Goal: Information Seeking & Learning: Understand process/instructions

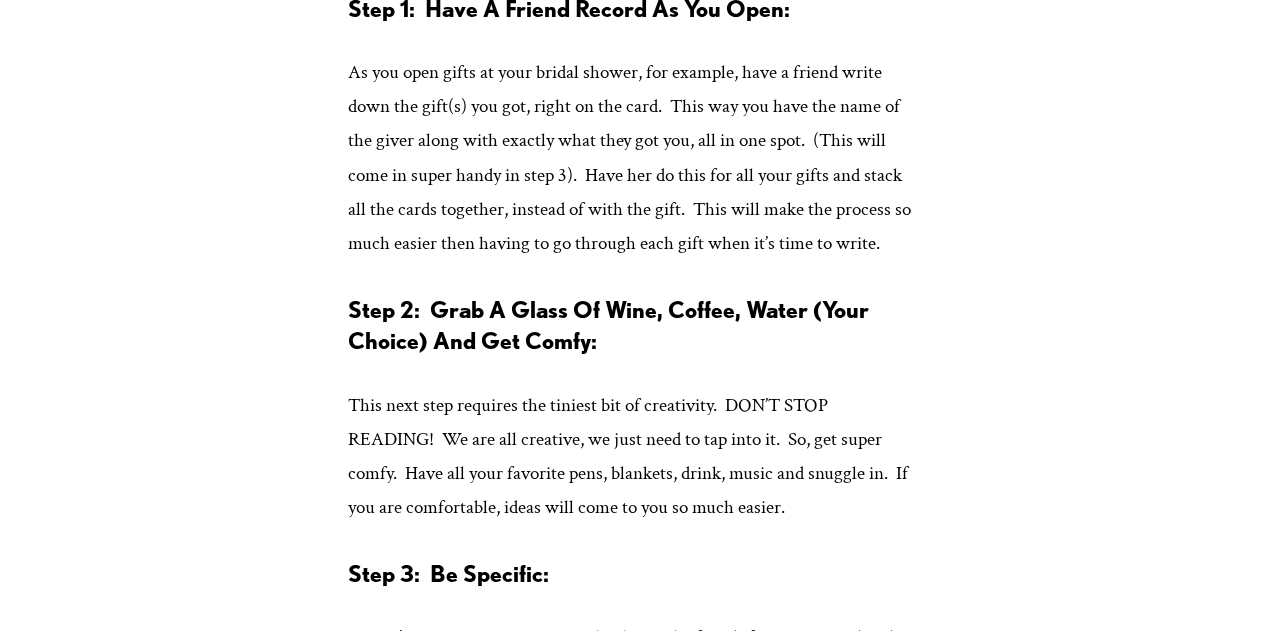
scroll to position [1504, 0]
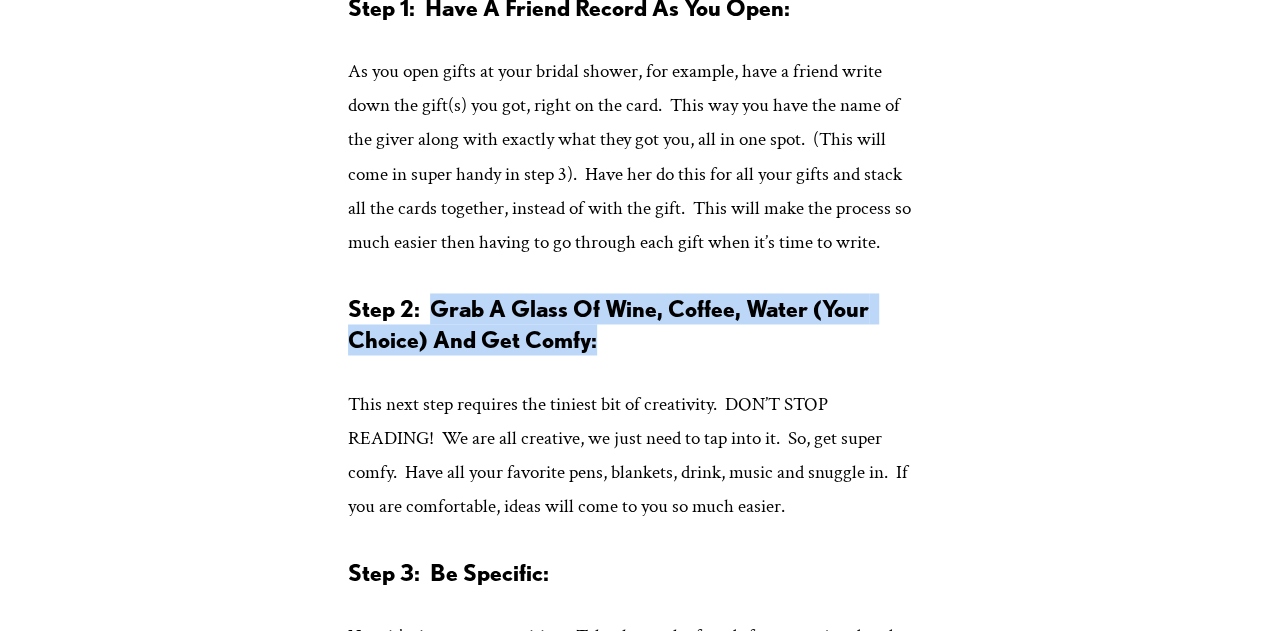
drag, startPoint x: 434, startPoint y: 337, endPoint x: 623, endPoint y: 367, distance: 191.4
click at [623, 355] on h3 "Step 2: Grab A Glass Of Wine, Coffee, Water (Your Choice) And Get Comfy:" at bounding box center [632, 324] width 569 height 62
drag, startPoint x: 428, startPoint y: 345, endPoint x: 663, endPoint y: 364, distance: 235.8
click at [663, 355] on h3 "Step 2: Grab A Glass Of Wine, Coffee, Water (Your Choice) And Get Comfy:" at bounding box center [632, 324] width 569 height 62
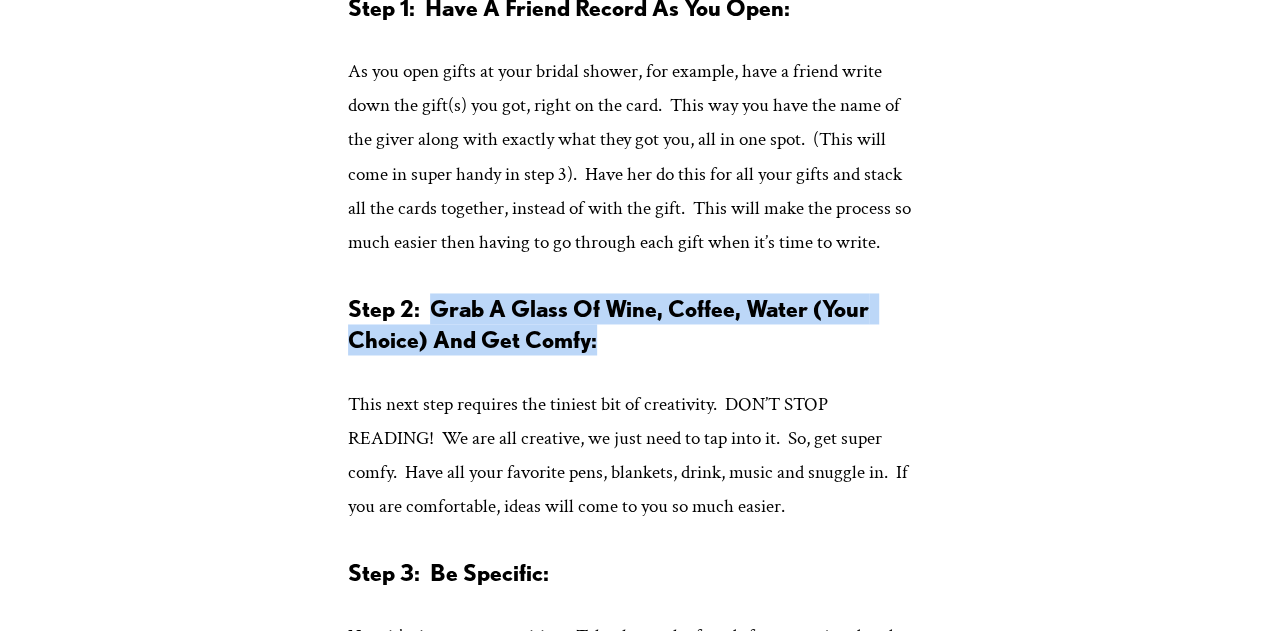
click at [663, 355] on h3 "Step 2: Grab A Glass Of Wine, Coffee, Water (Your Choice) And Get Comfy:" at bounding box center [632, 324] width 569 height 62
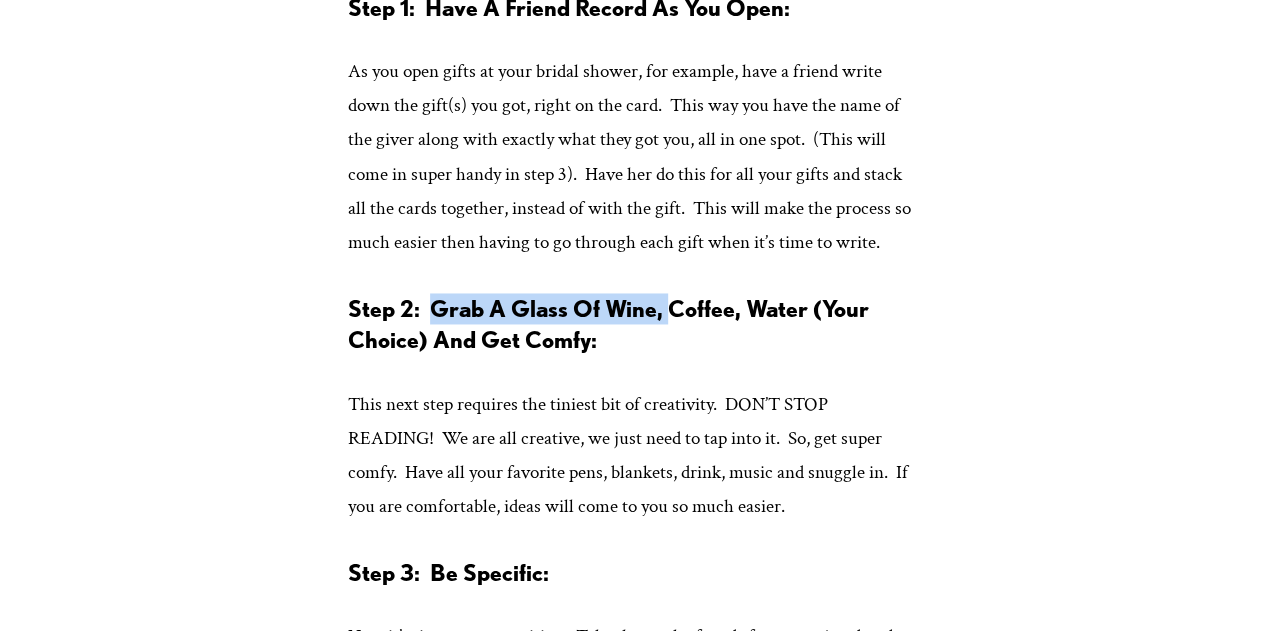
drag, startPoint x: 434, startPoint y: 341, endPoint x: 674, endPoint y: 355, distance: 240.4
click at [674, 353] on strong "Step 2: Grab A Glass Of Wine, Coffee, Water (Your Choice) And Get Comfy:" at bounding box center [611, 323] width 526 height 59
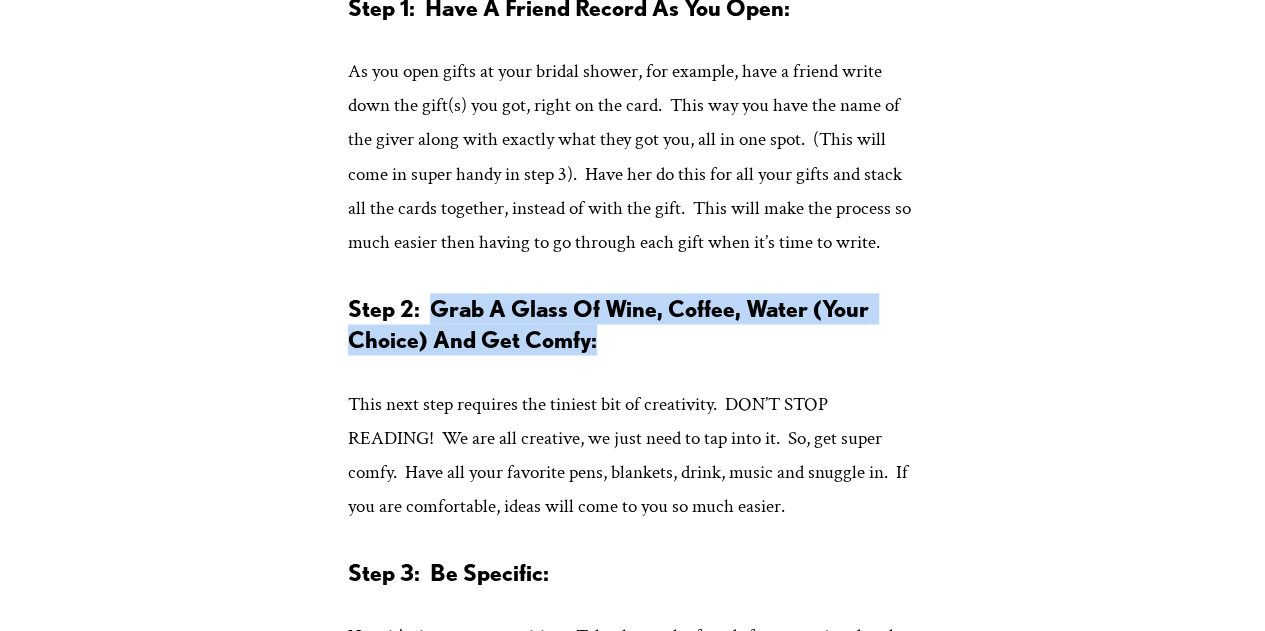
drag, startPoint x: 658, startPoint y: 373, endPoint x: 431, endPoint y: 341, distance: 229.2
click at [431, 341] on h3 "Step 2: Grab A Glass Of Wine, Coffee, Water (Your Choice) And Get Comfy:" at bounding box center [632, 324] width 569 height 62
click at [431, 341] on strong "Step 2: Grab A Glass Of Wine, Coffee, Water (Your Choice) And Get Comfy:" at bounding box center [611, 323] width 526 height 59
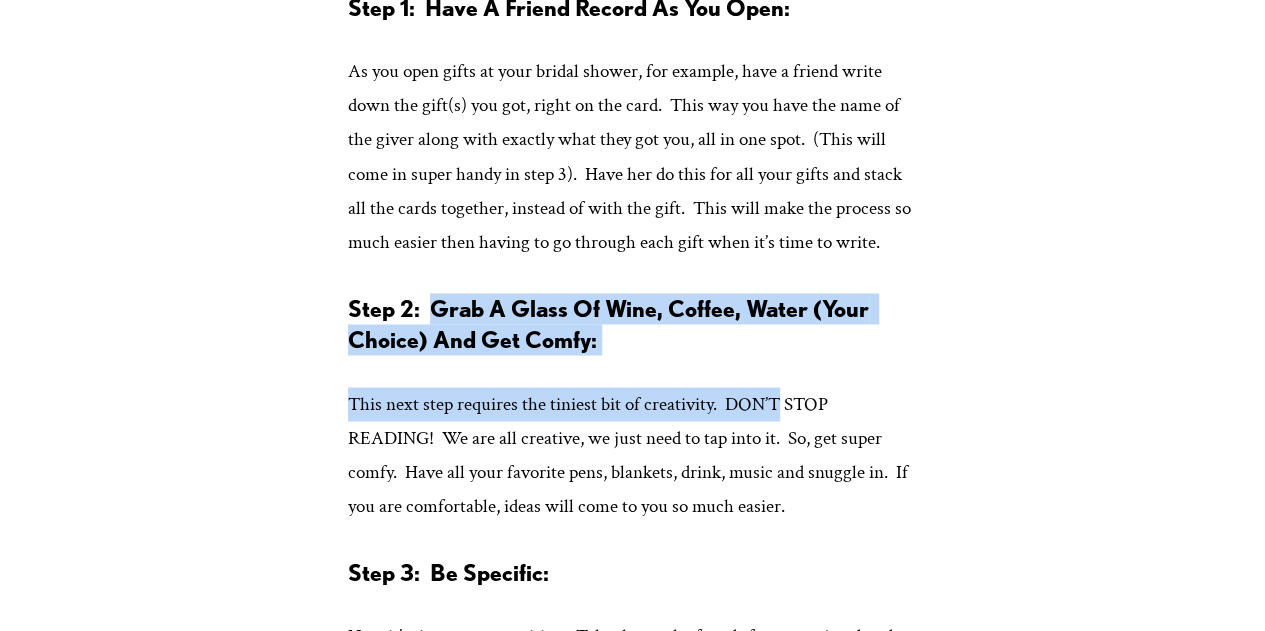
drag, startPoint x: 431, startPoint y: 341, endPoint x: 729, endPoint y: 395, distance: 302.8
drag, startPoint x: 427, startPoint y: 342, endPoint x: 677, endPoint y: 393, distance: 255.1
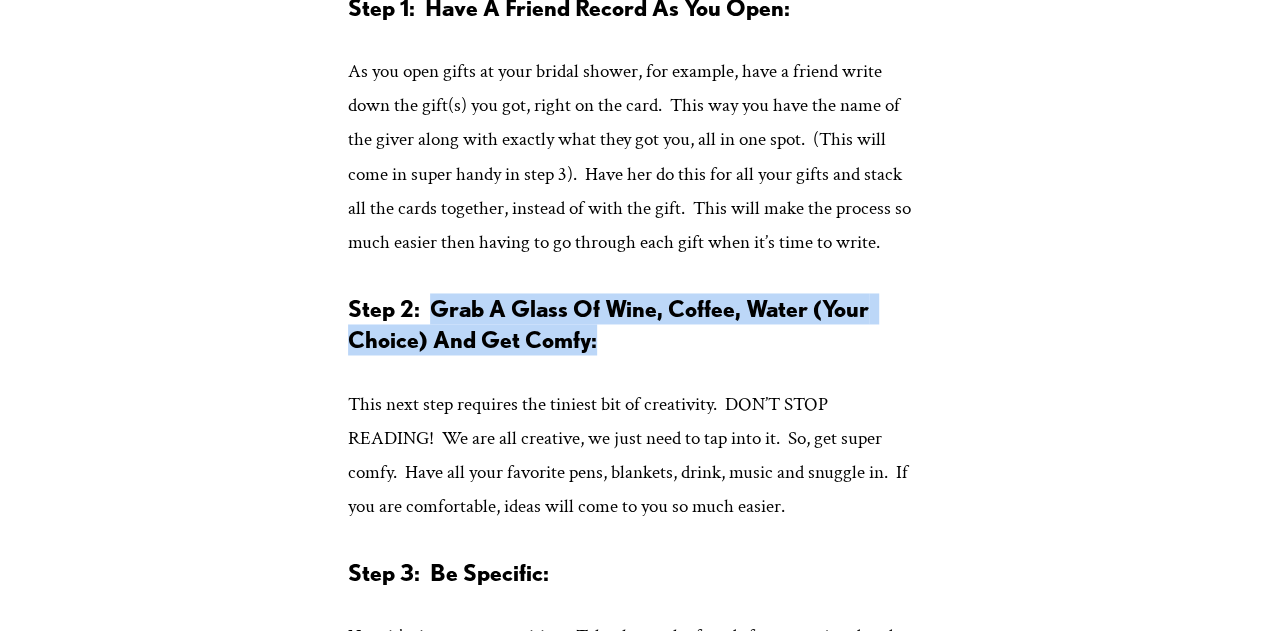
drag, startPoint x: 646, startPoint y: 380, endPoint x: 434, endPoint y: 347, distance: 214.5
click at [434, 347] on h3 "Step 2: Grab A Glass Of Wine, Coffee, Water (Your Choice) And Get Comfy:" at bounding box center [632, 324] width 569 height 62
click at [434, 347] on strong "Step 2: Grab A Glass Of Wine, Coffee, Water (Your Choice) And Get Comfy:" at bounding box center [611, 323] width 526 height 59
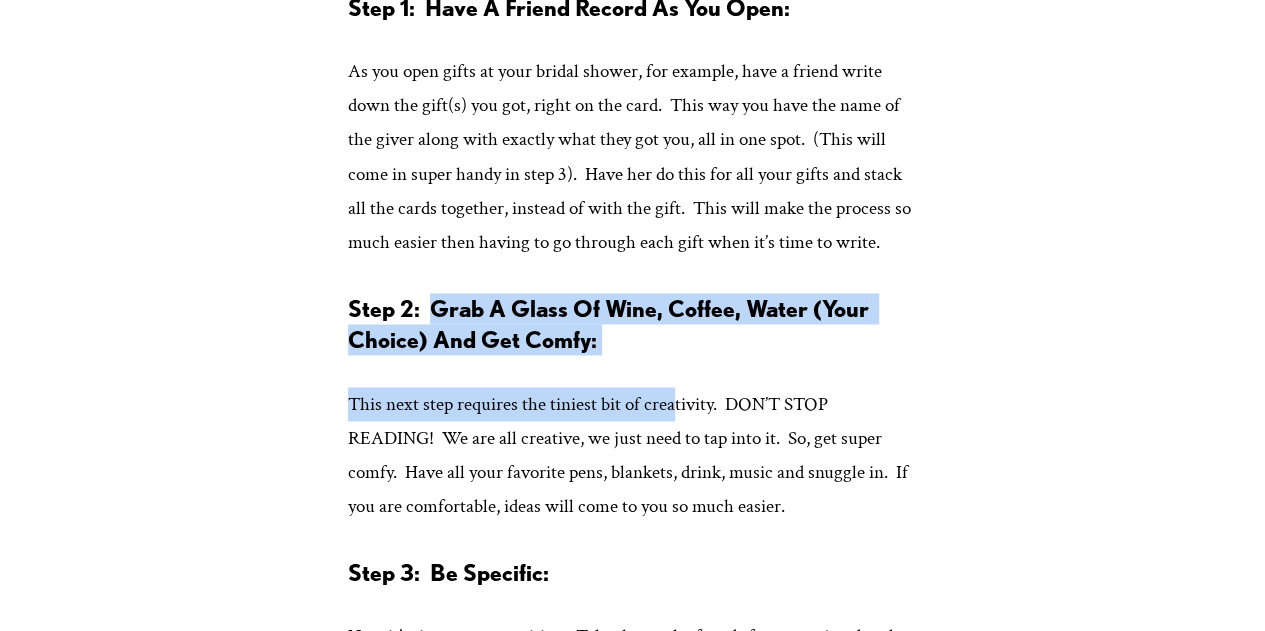
drag, startPoint x: 431, startPoint y: 338, endPoint x: 678, endPoint y: 404, distance: 255.7
click at [699, 355] on h3 "Step 2: Grab A Glass Of Wine, Coffee, Water (Your Choice) And Get Comfy:" at bounding box center [632, 324] width 569 height 62
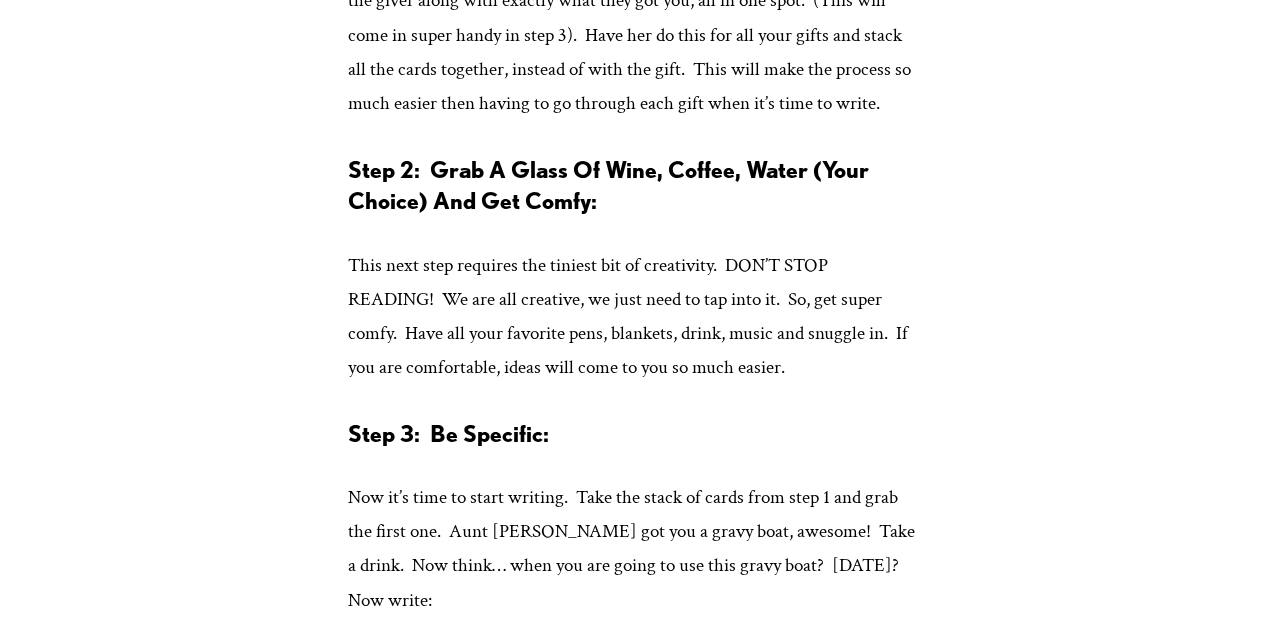
scroll to position [1637, 0]
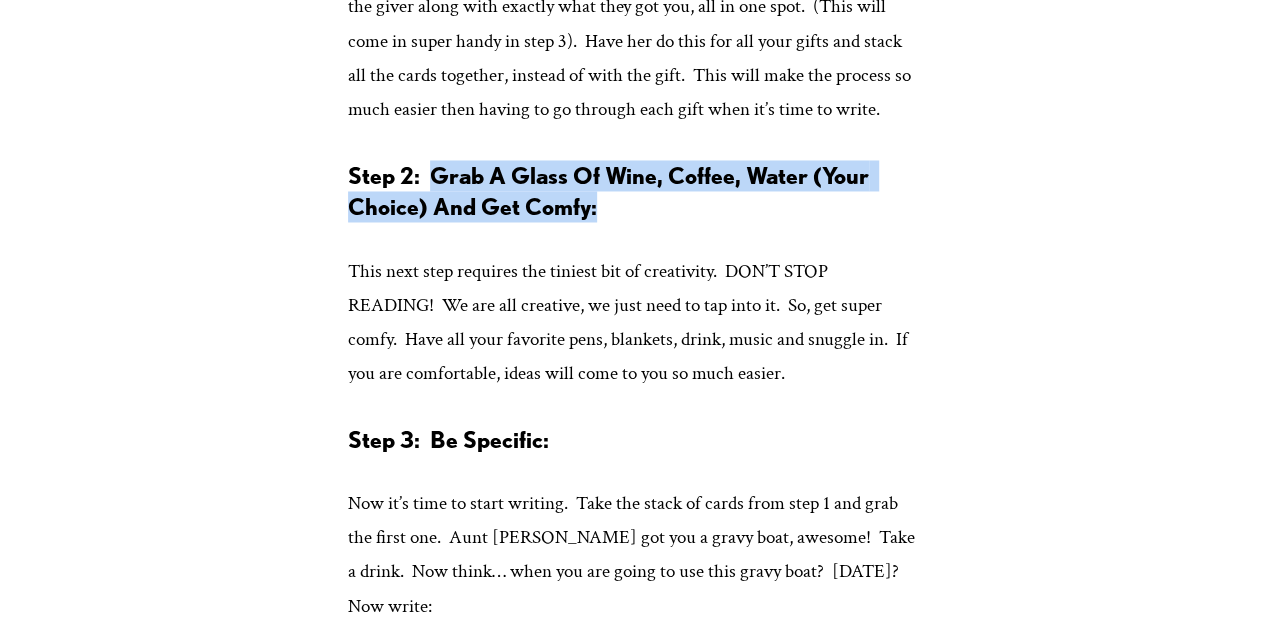
drag, startPoint x: 435, startPoint y: 206, endPoint x: 630, endPoint y: 236, distance: 197.3
click at [630, 222] on h3 "Step 2: Grab A Glass Of Wine, Coffee, Water (Your Choice) And Get Comfy:" at bounding box center [632, 191] width 569 height 62
drag, startPoint x: 630, startPoint y: 236, endPoint x: 435, endPoint y: 219, distance: 195.7
click at [435, 219] on h3 "Step 2: Grab A Glass Of Wine, Coffee, Water (Your Choice) And Get Comfy:" at bounding box center [632, 191] width 569 height 62
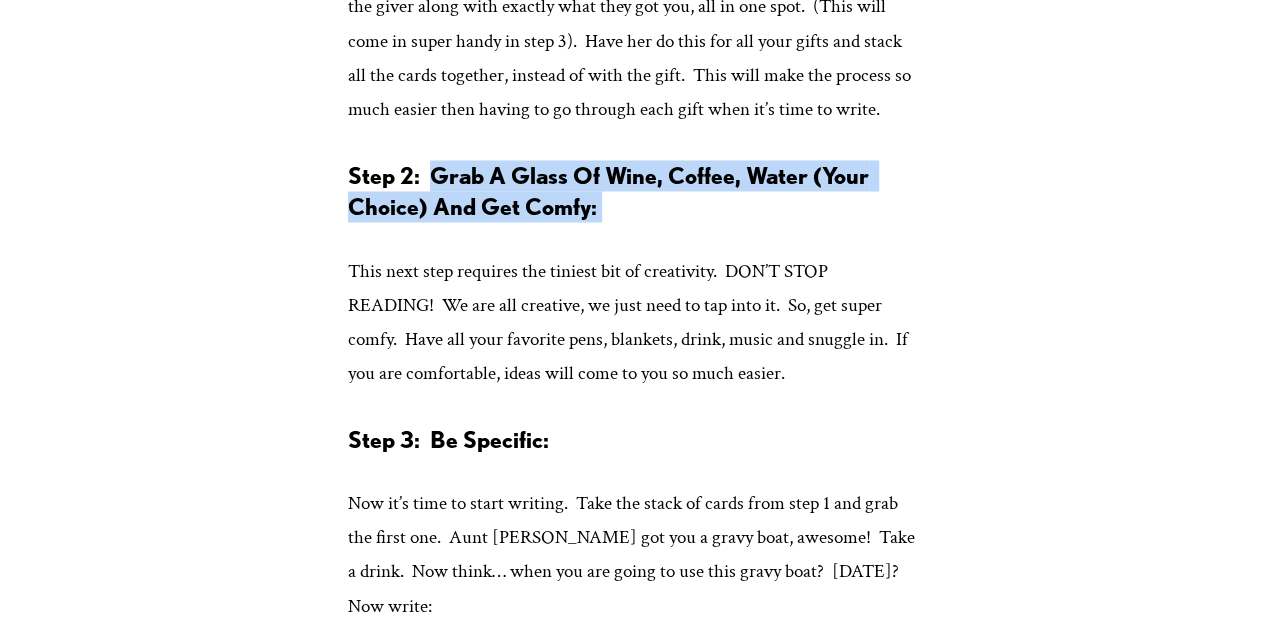
click at [435, 219] on strong "Step 2: Grab A Glass Of Wine, Coffee, Water (Your Choice) And Get Comfy:" at bounding box center [611, 190] width 526 height 59
drag, startPoint x: 435, startPoint y: 209, endPoint x: 659, endPoint y: 245, distance: 226.9
click at [659, 222] on h3 "Step 2: Grab A Glass Of Wine, Coffee, Water (Your Choice) And Get Comfy:" at bounding box center [632, 191] width 569 height 62
drag, startPoint x: 659, startPoint y: 245, endPoint x: 448, endPoint y: 219, distance: 212.6
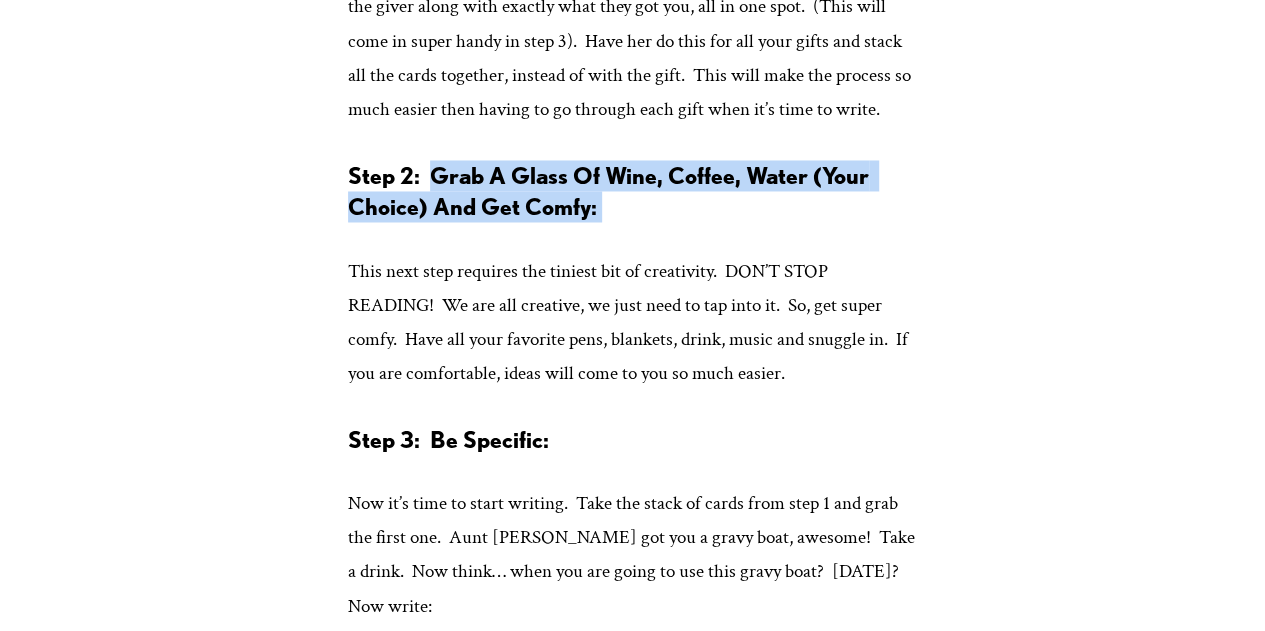
click at [448, 219] on h3 "Step 2: Grab A Glass Of Wine, Coffee, Water (Your Choice) And Get Comfy:" at bounding box center [632, 191] width 569 height 62
click at [448, 219] on strong "Step 2: Grab A Glass Of Wine, Coffee, Water (Your Choice) And Get Comfy:" at bounding box center [611, 190] width 526 height 59
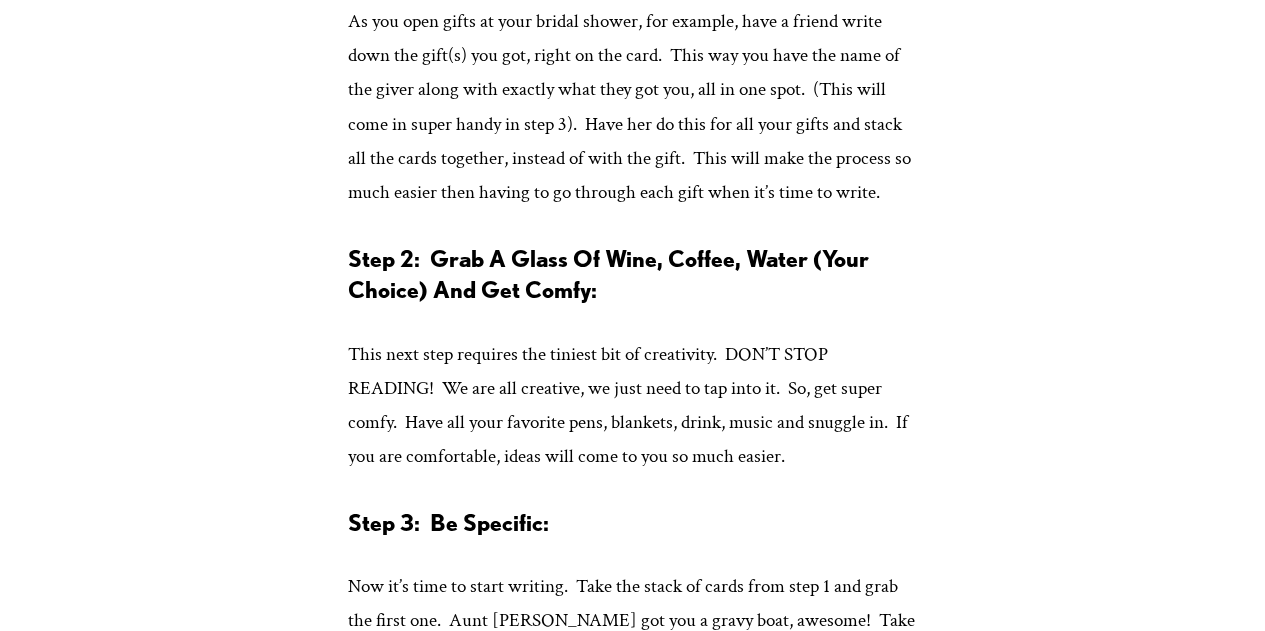
scroll to position [1550, 0]
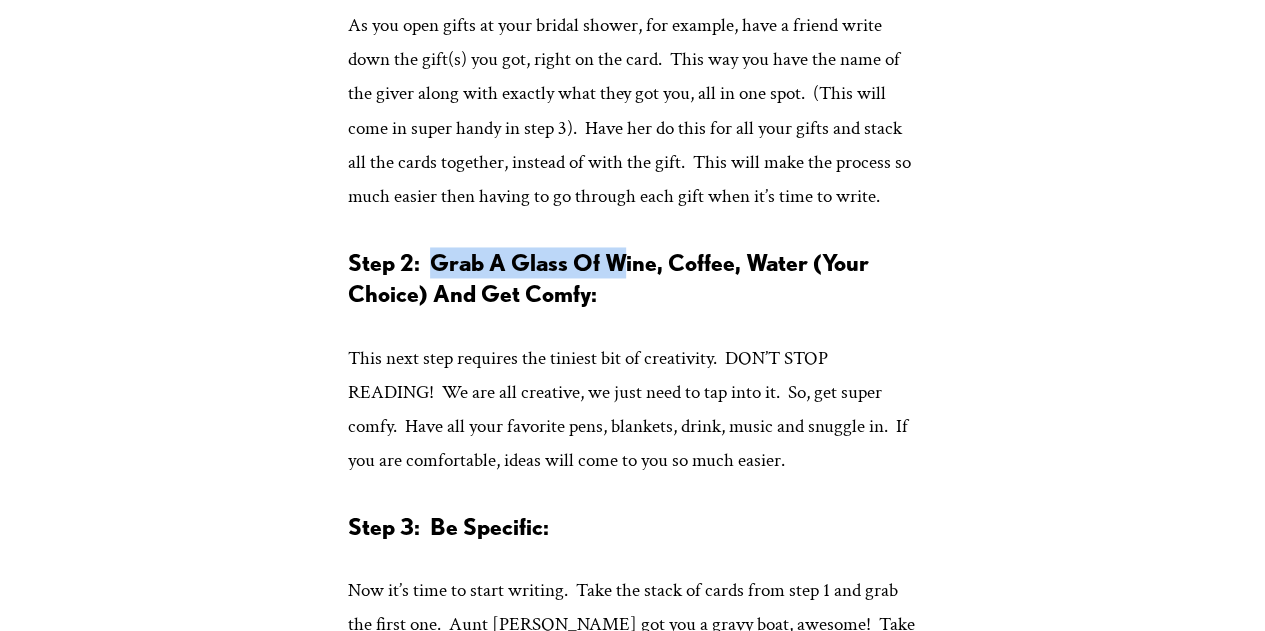
drag, startPoint x: 432, startPoint y: 297, endPoint x: 629, endPoint y: 294, distance: 197.0
click at [629, 294] on strong "Step 2: Grab A Glass Of Wine, Coffee, Water (Your Choice) And Get Comfy:" at bounding box center [611, 277] width 526 height 59
drag, startPoint x: 436, startPoint y: 293, endPoint x: 642, endPoint y: 311, distance: 206.8
click at [642, 307] on strong "Step 2: Grab A Glass Of Wine, Coffee, Water (Your Choice) And Get Comfy:" at bounding box center [611, 277] width 526 height 59
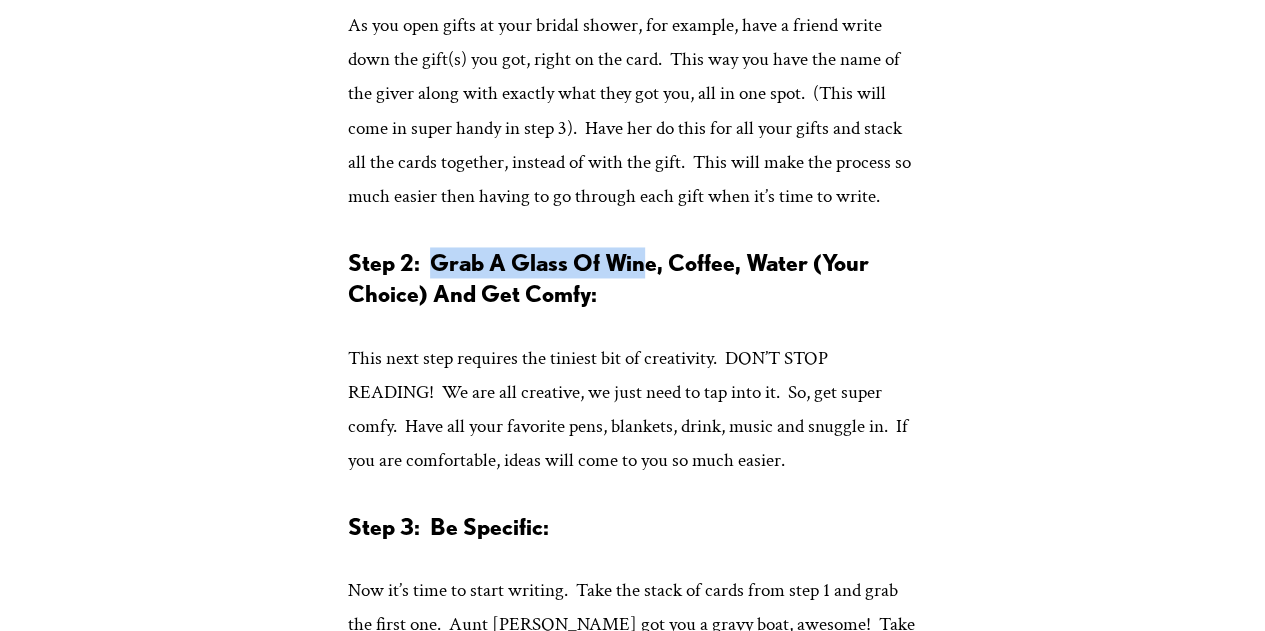
click at [642, 307] on strong "Step 2: Grab A Glass Of Wine, Coffee, Water (Your Choice) And Get Comfy:" at bounding box center [611, 277] width 526 height 59
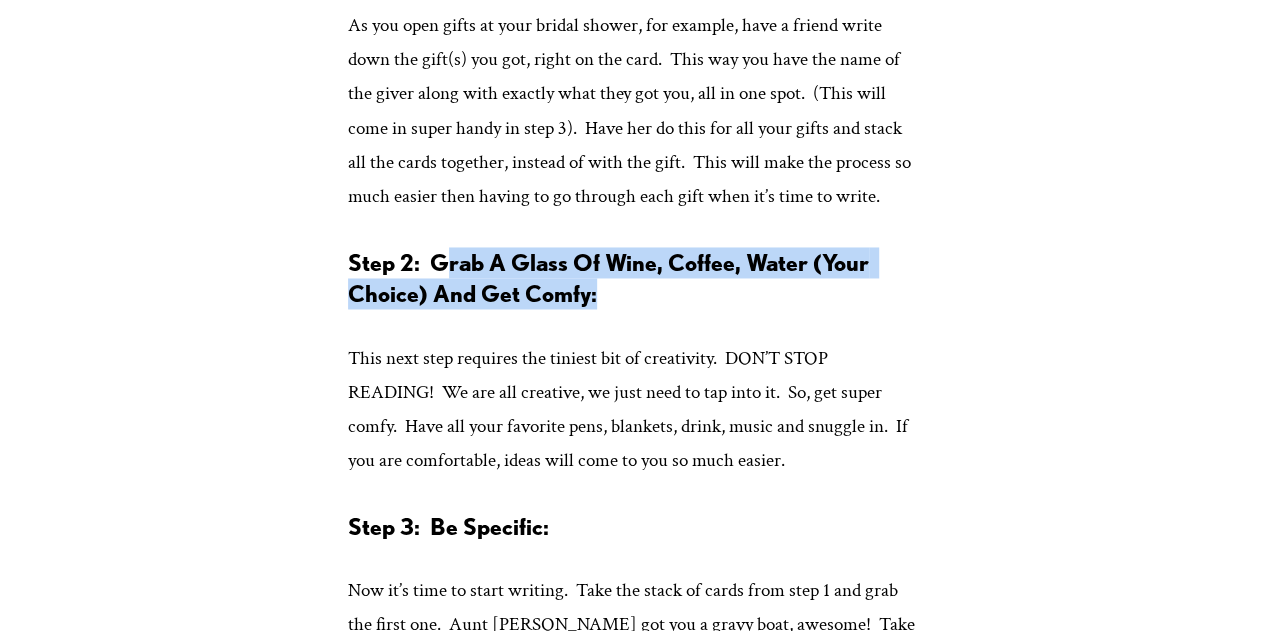
drag, startPoint x: 642, startPoint y: 315, endPoint x: 449, endPoint y: 289, distance: 194.7
click at [449, 289] on h3 "Step 2: Grab A Glass Of Wine, Coffee, Water (Your Choice) And Get Comfy:" at bounding box center [632, 278] width 569 height 62
click at [449, 289] on strong "Step 2: Grab A Glass Of Wine, Coffee, Water (Your Choice) And Get Comfy:" at bounding box center [611, 277] width 526 height 59
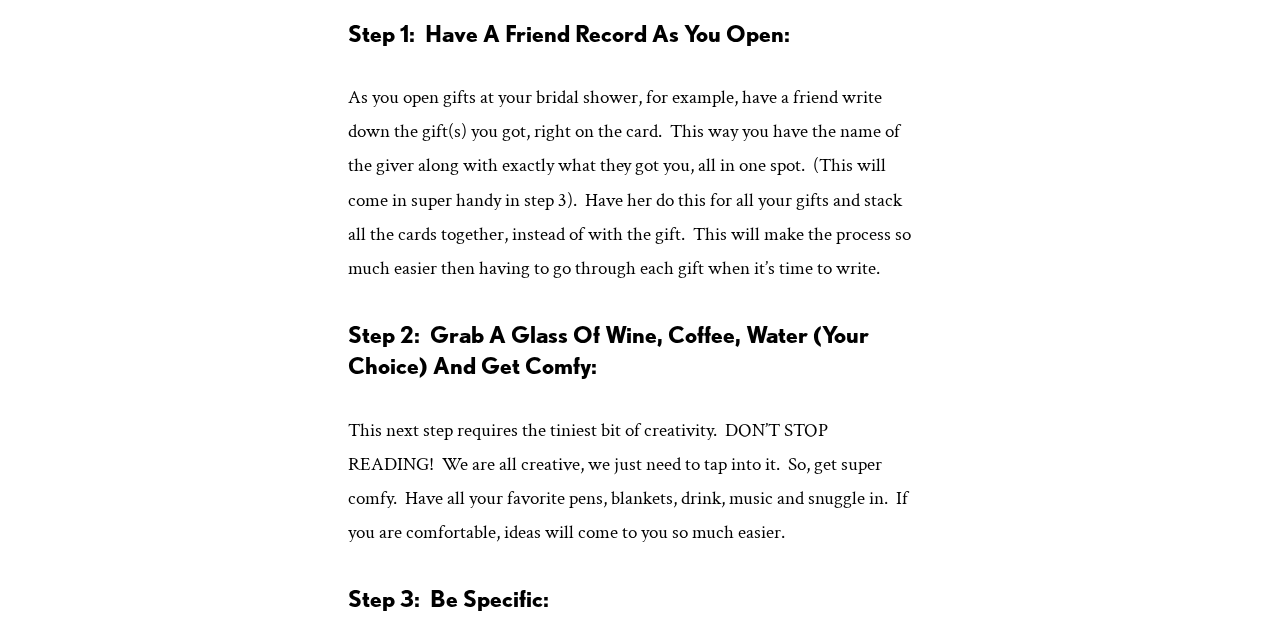
scroll to position [1474, 0]
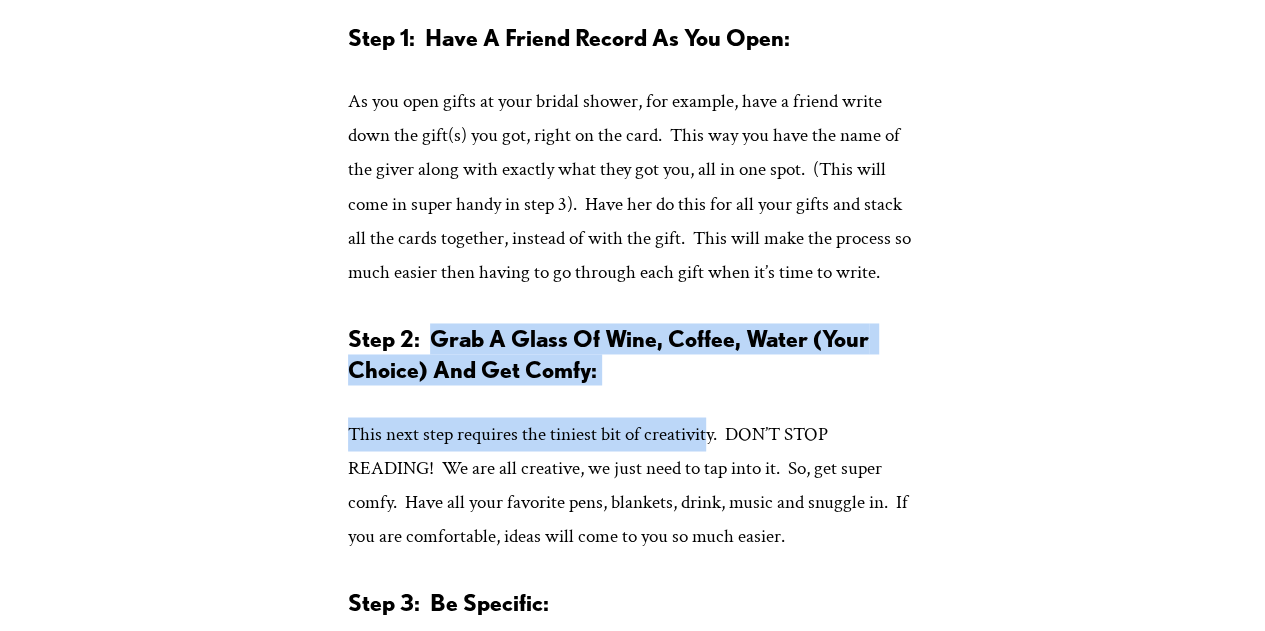
drag, startPoint x: 428, startPoint y: 363, endPoint x: 710, endPoint y: 416, distance: 286.9
click at [710, 385] on h3 "Step 2: Grab A Glass Of Wine, Coffee, Water (Your Choice) And Get Comfy:" at bounding box center [632, 354] width 569 height 62
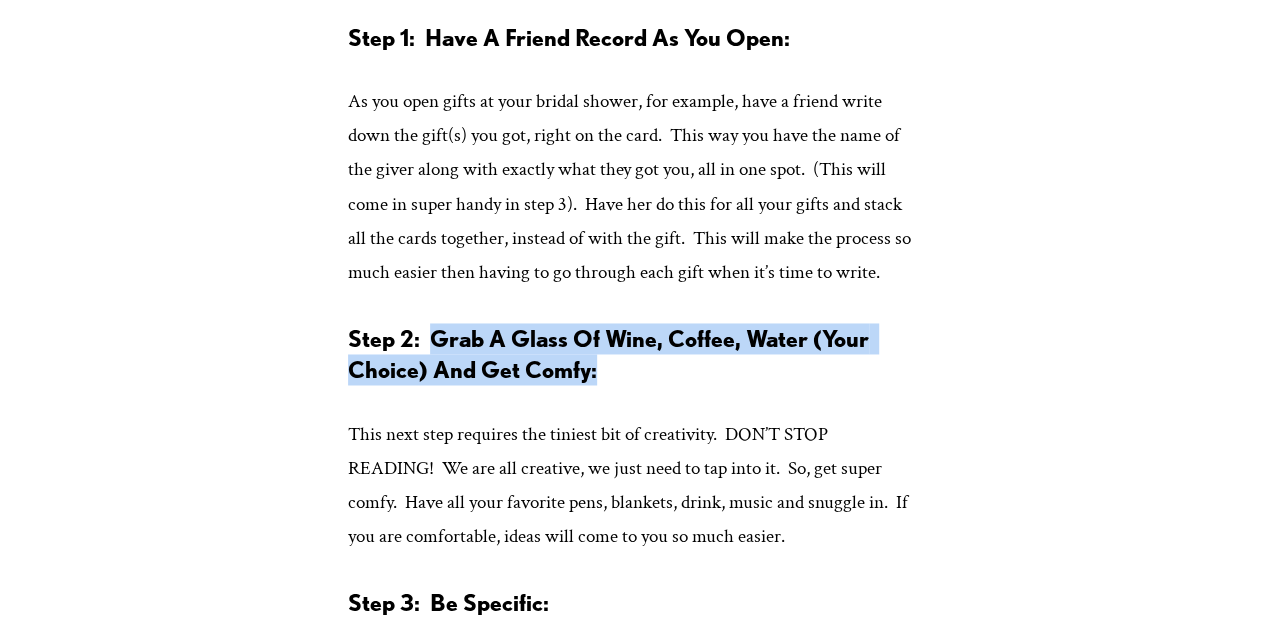
click at [710, 385] on h3 "Step 2: Grab A Glass Of Wine, Coffee, Water (Your Choice) And Get Comfy:" at bounding box center [632, 354] width 569 height 62
drag, startPoint x: 710, startPoint y: 416, endPoint x: 444, endPoint y: 375, distance: 269.1
click at [444, 375] on h3 "Step 2: Grab A Glass Of Wine, Coffee, Water (Your Choice) And Get Comfy:" at bounding box center [632, 354] width 569 height 62
click at [444, 375] on strong "Step 2: Grab A Glass Of Wine, Coffee, Water (Your Choice) And Get Comfy:" at bounding box center [611, 353] width 526 height 59
drag, startPoint x: 434, startPoint y: 371, endPoint x: 632, endPoint y: 392, distance: 199.1
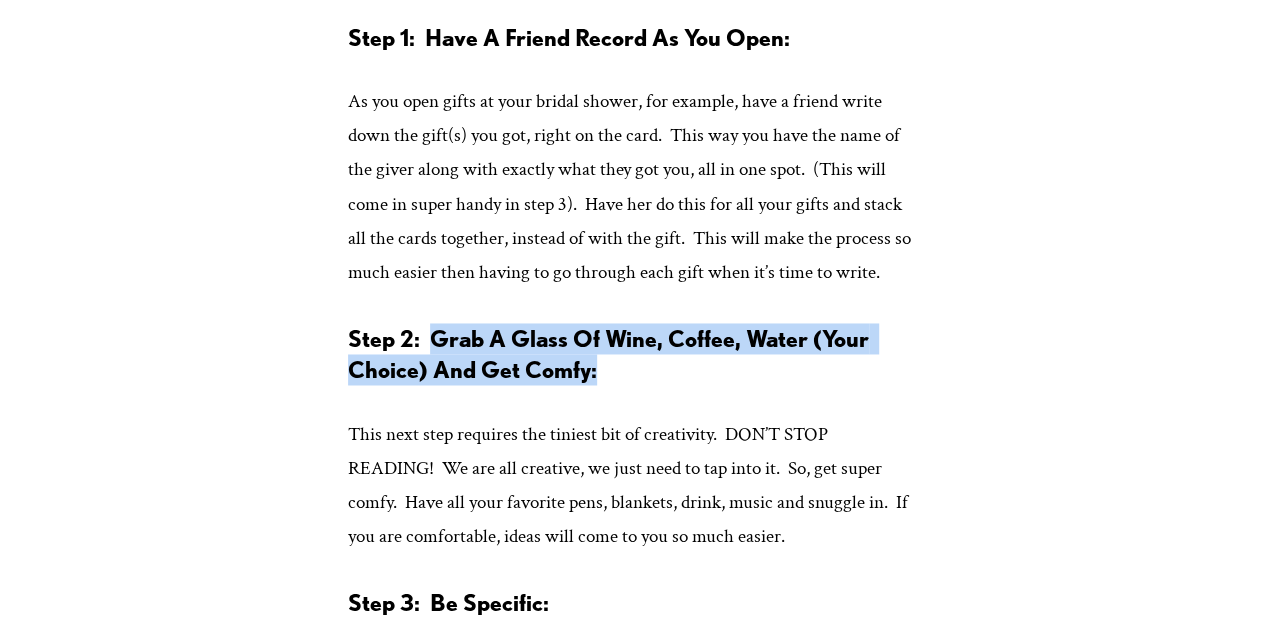
click at [632, 385] on h3 "Step 2: Grab A Glass Of Wine, Coffee, Water (Your Choice) And Get Comfy:" at bounding box center [632, 354] width 569 height 62
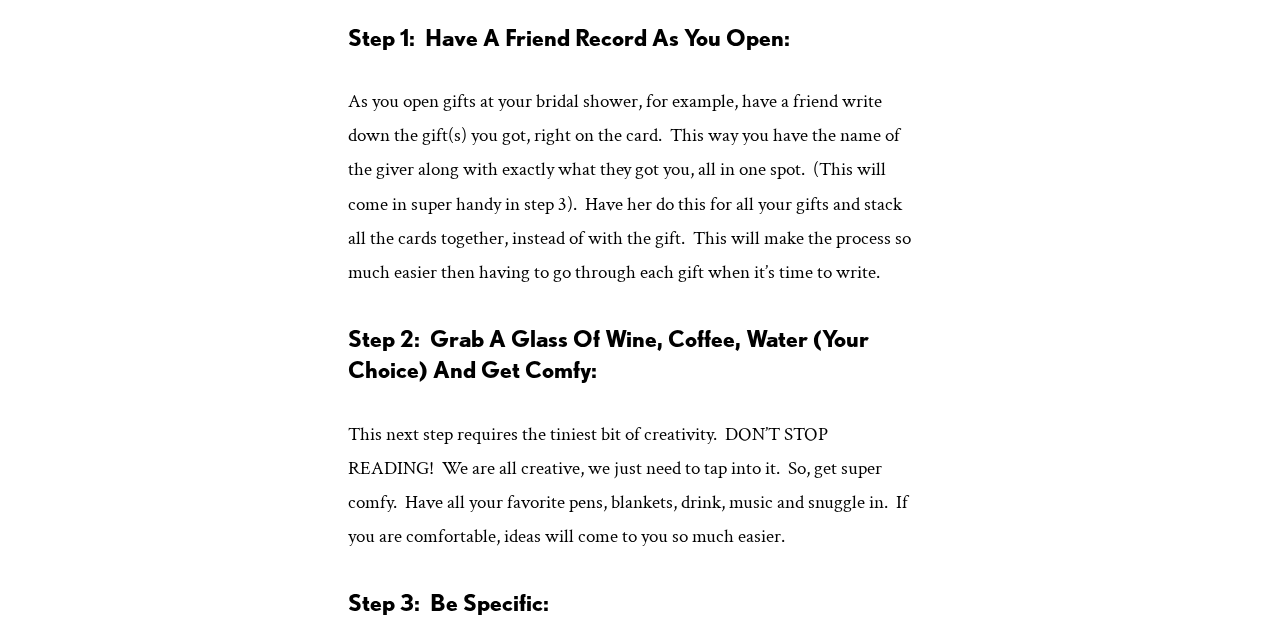
drag, startPoint x: 814, startPoint y: 567, endPoint x: 408, endPoint y: 412, distance: 434.6
click at [407, 383] on strong "Step 2: Grab A Glass Of Wine, Coffee, Water (Your Choice) And Get Comfy:" at bounding box center [611, 353] width 526 height 59
drag, startPoint x: 504, startPoint y: 367, endPoint x: 638, endPoint y: 365, distance: 134.0
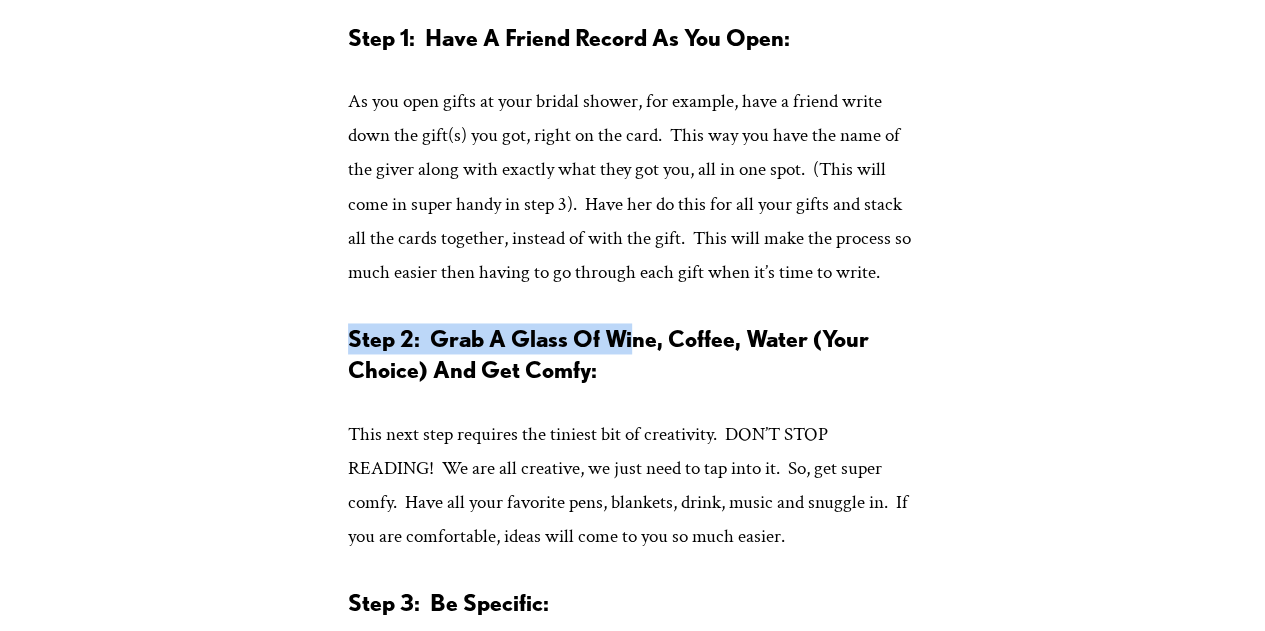
click at [638, 365] on strong "Step 2: Grab A Glass Of Wine, Coffee, Water (Your Choice) And Get Comfy:" at bounding box center [611, 353] width 526 height 59
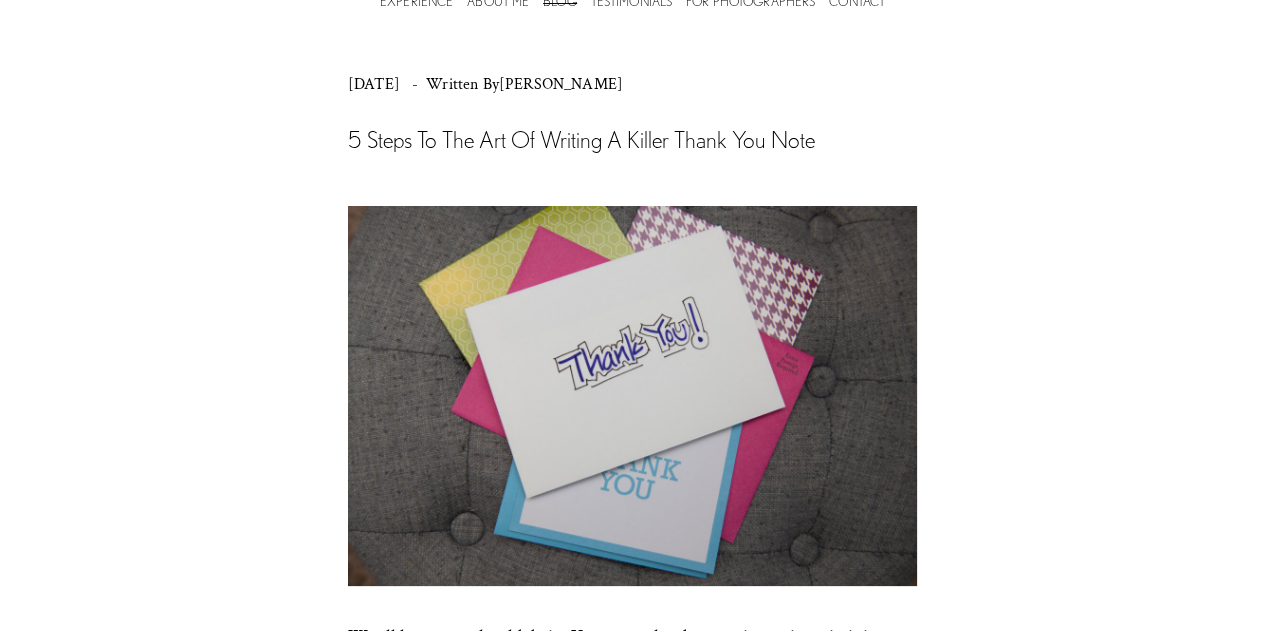
scroll to position [73, 0]
